Goal: Information Seeking & Learning: Learn about a topic

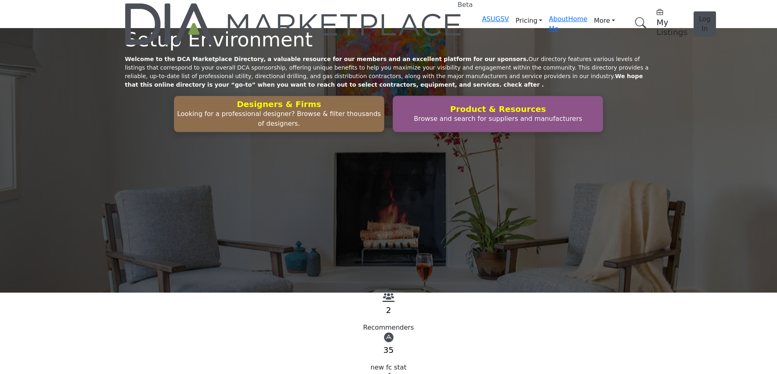
click at [500, 92] on div "Setup Environment Welcome to the DCA Marketplace Directory, a valuable resource…" at bounding box center [388, 160] width 777 height 265
click at [699, 15] on span "Log In" at bounding box center [705, 24] width 12 height 18
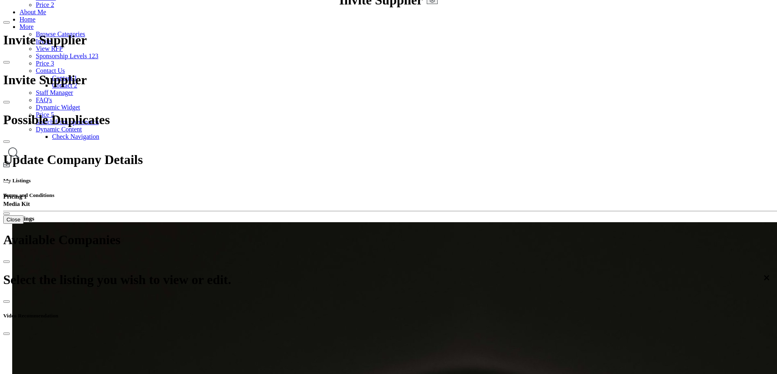
scroll to position [204, 0]
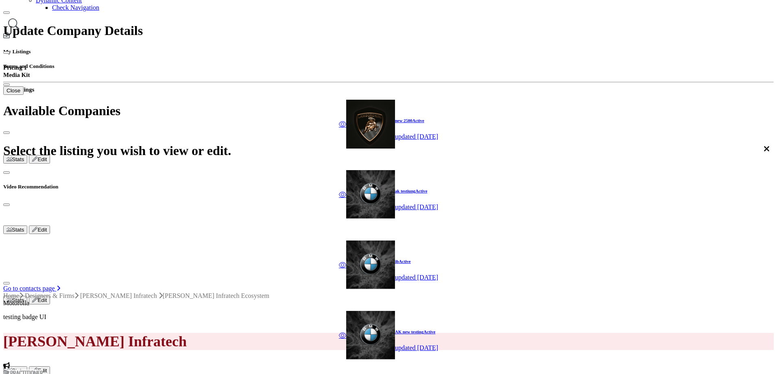
scroll to position [204, 0]
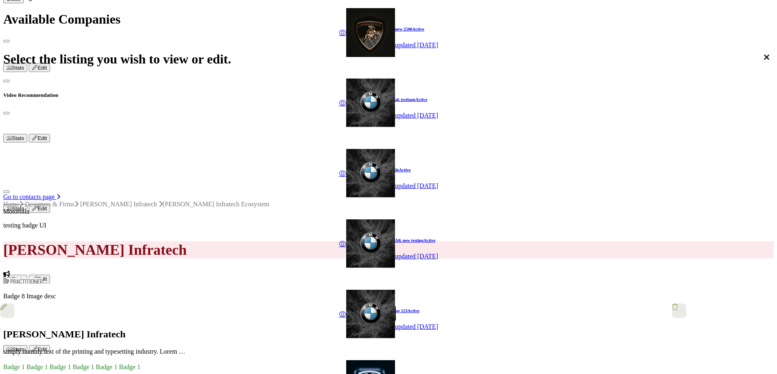
scroll to position [326, 0]
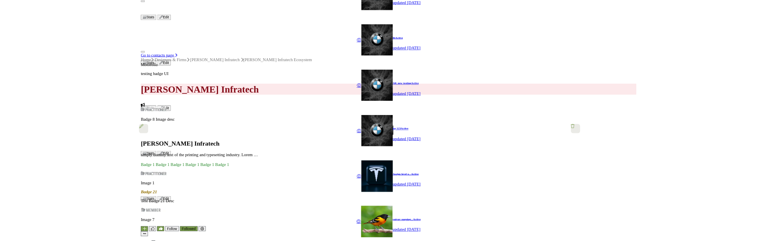
scroll to position [407, 0]
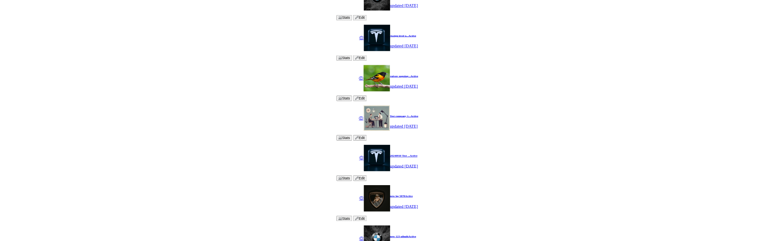
scroll to position [605, 0]
